Goal: Task Accomplishment & Management: Use online tool/utility

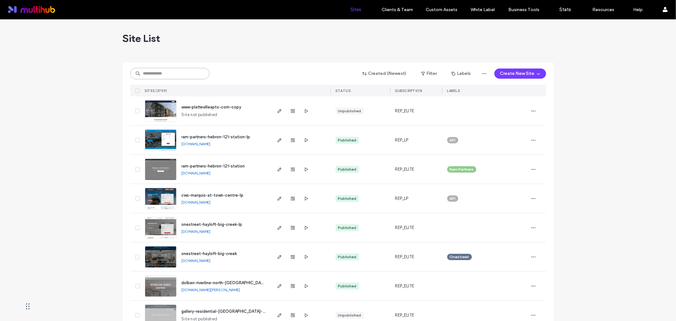
click at [171, 72] on input at bounding box center [169, 73] width 79 height 11
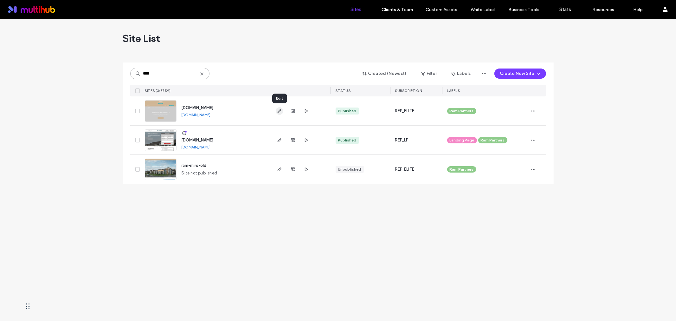
type input "****"
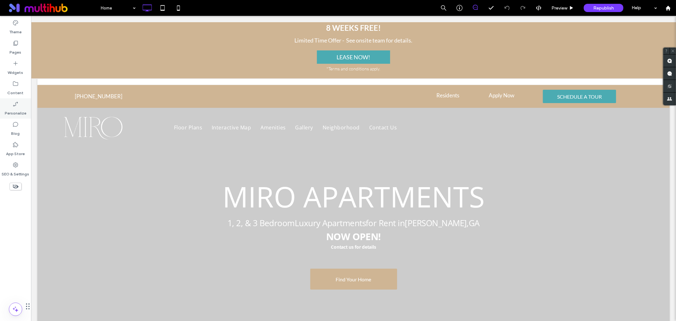
click at [11, 106] on div "Personalize" at bounding box center [15, 108] width 31 height 20
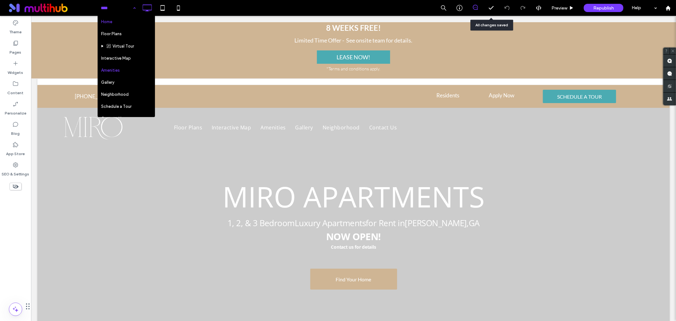
scroll to position [35, 0]
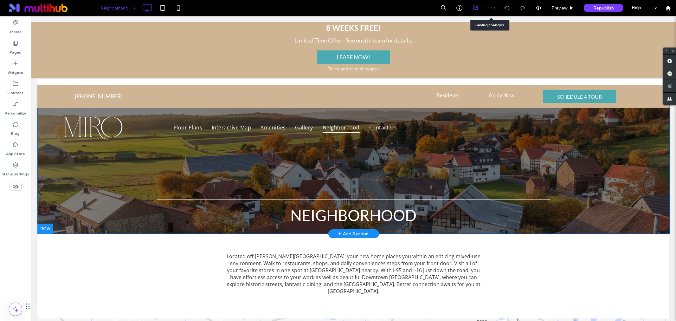
click at [605, 179] on div "neighborhood Click To Paste Row + Add Section" at bounding box center [353, 159] width 633 height 149
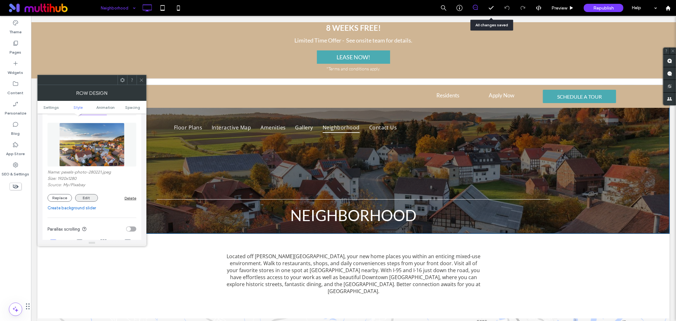
scroll to position [106, 0]
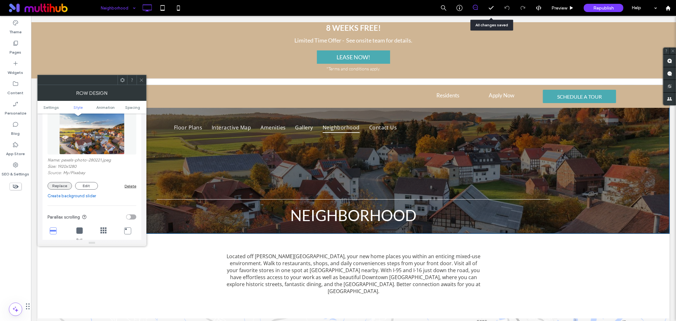
click at [63, 186] on button "Replace" at bounding box center [60, 186] width 24 height 8
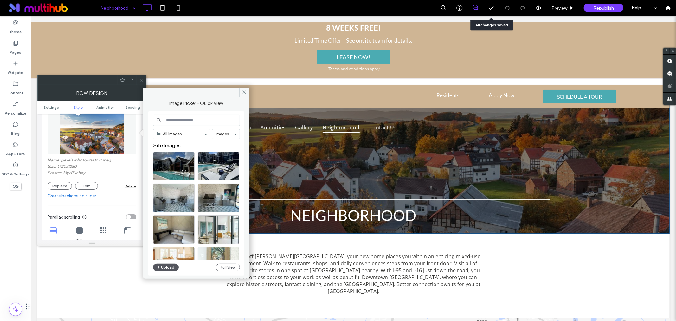
click at [164, 266] on button "Upload" at bounding box center [166, 268] width 26 height 8
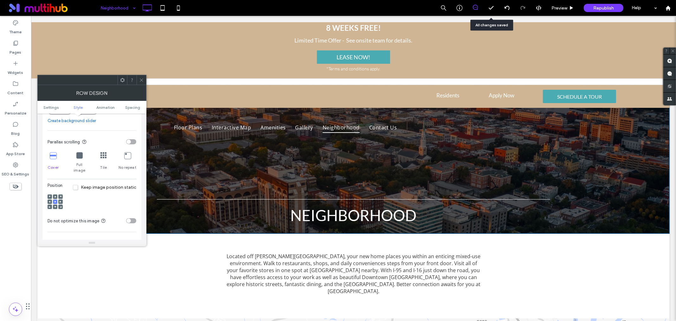
scroll to position [176, 0]
click at [55, 195] on use at bounding box center [55, 196] width 2 height 2
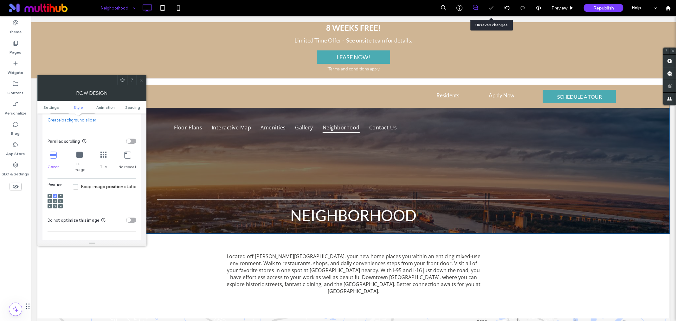
click at [54, 200] on icon at bounding box center [55, 201] width 2 height 2
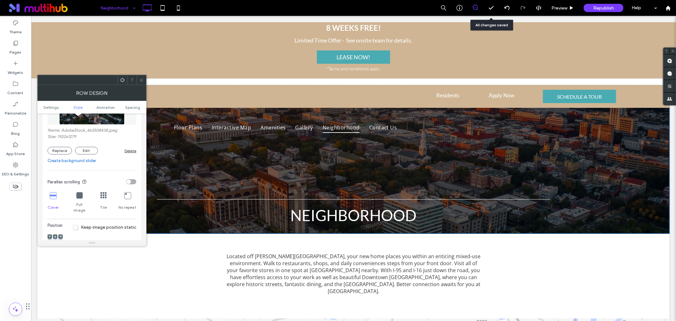
scroll to position [70, 0]
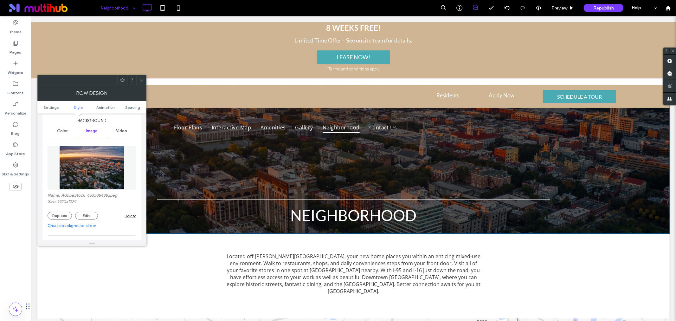
click at [142, 80] on use at bounding box center [141, 79] width 3 height 3
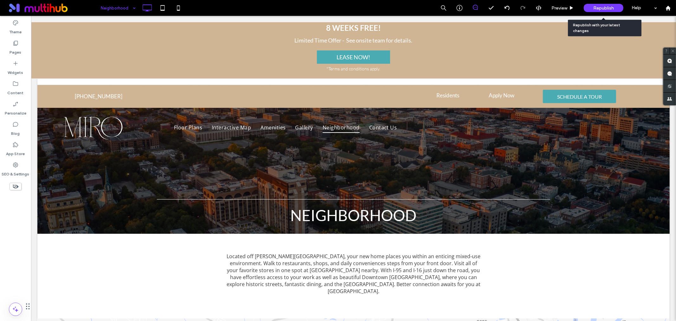
click at [597, 9] on span "Republish" at bounding box center [604, 7] width 21 height 5
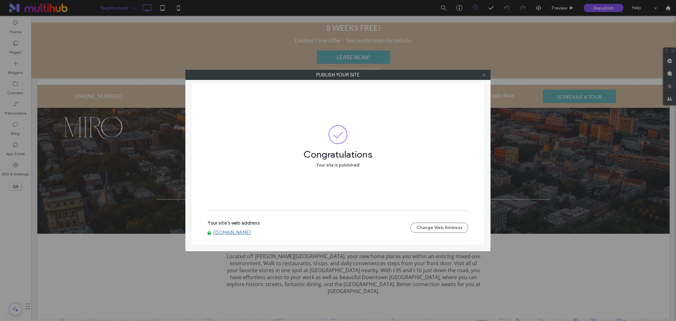
click at [483, 77] on icon at bounding box center [484, 75] width 5 height 5
